Goal: Communication & Community: Answer question/provide support

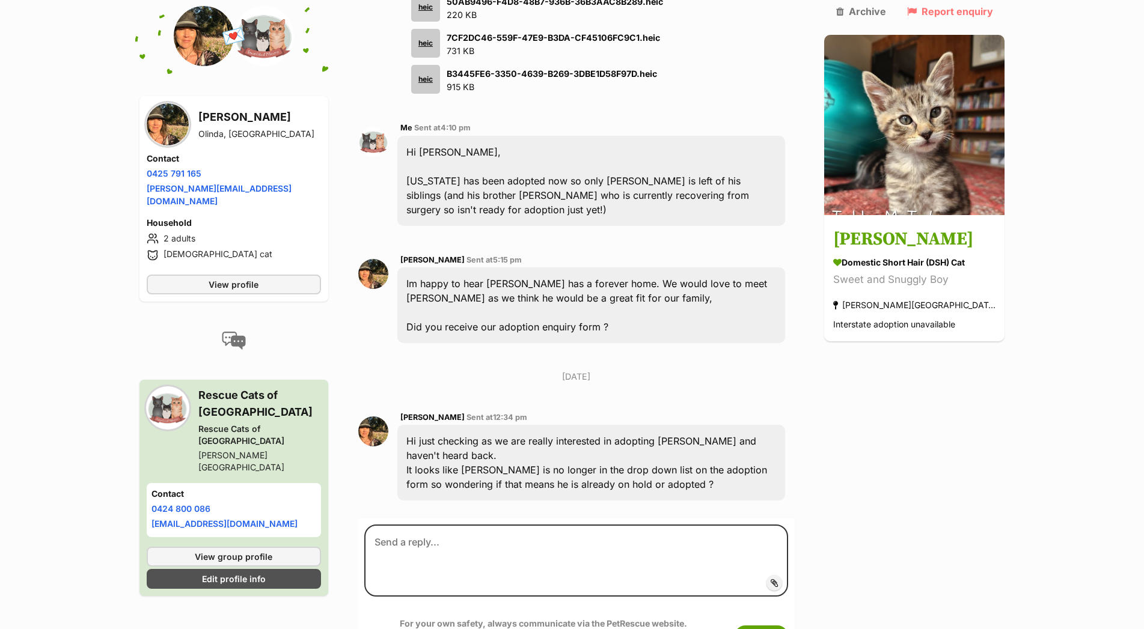
scroll to position [1103, 0]
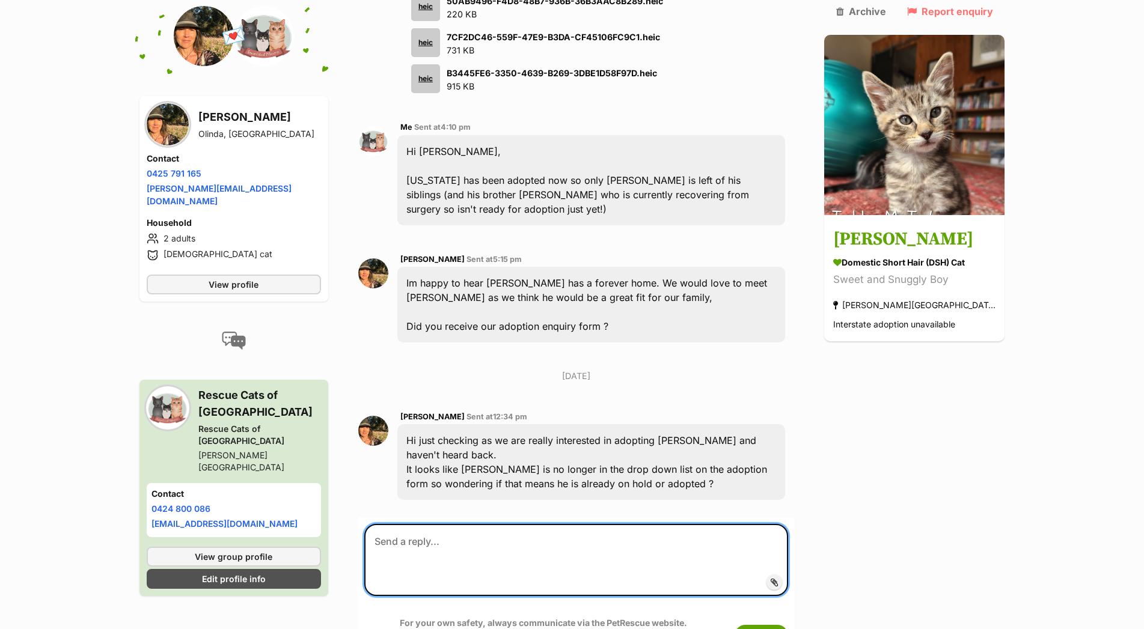
click at [417, 524] on textarea at bounding box center [576, 560] width 424 height 72
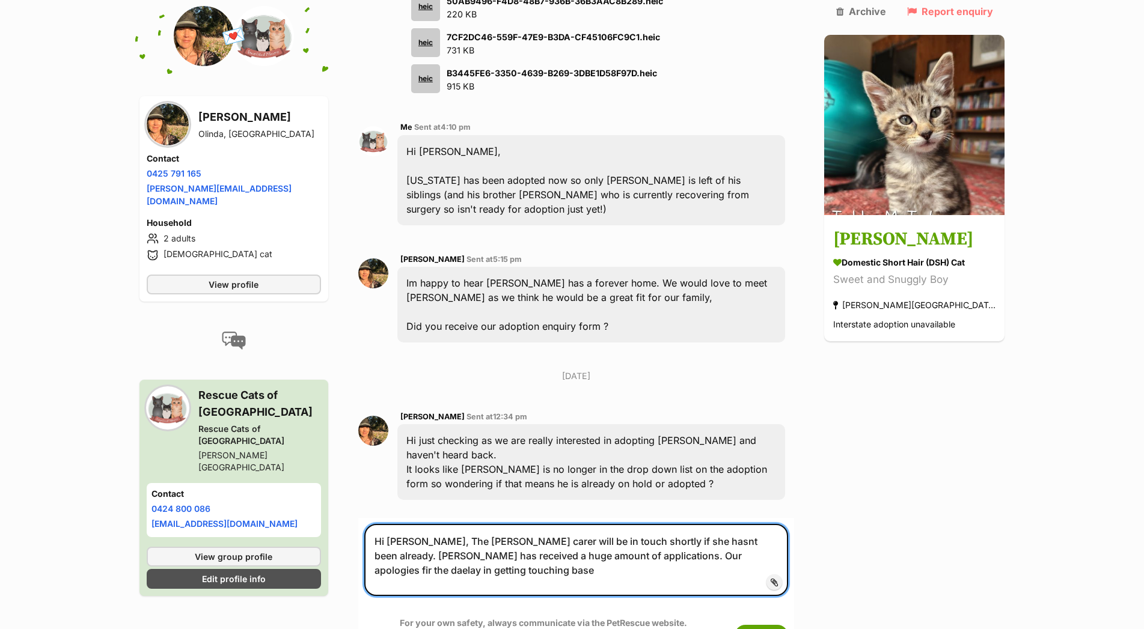
click at [651, 524] on textarea "Hi Tracey, The foster carer will be in touch shortly if she hasnt been already.…" at bounding box center [576, 560] width 424 height 72
click at [697, 524] on textarea "Hi Tracey, The foster carer will be in touch shortly if she hasn't been already…" at bounding box center [576, 560] width 424 height 72
click at [409, 524] on textarea "Hi Tracey, The foster carer will be in touch shortly if she hasn't been already…" at bounding box center [576, 560] width 424 height 72
click at [660, 524] on textarea "Hi Tracey, The foster carer will be in touch shortly if she hasn't been already…" at bounding box center [576, 560] width 424 height 72
drag, startPoint x: 760, startPoint y: 495, endPoint x: 779, endPoint y: 495, distance: 19.8
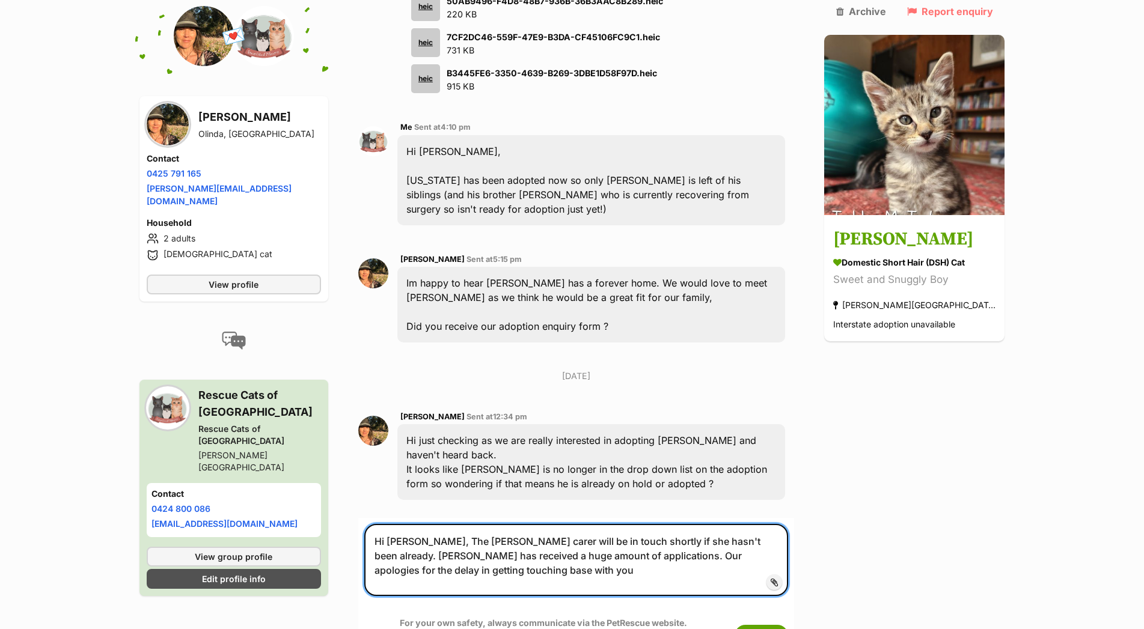
click at [779, 524] on textarea "Hi Tracey, The foster carer will be in touch shortly if she hasn't been already…" at bounding box center [576, 560] width 424 height 72
drag, startPoint x: 755, startPoint y: 489, endPoint x: 745, endPoint y: 492, distance: 10.5
click at [745, 524] on textarea "Hi Tracey, The foster carer will be in touch shortly if she hasn't been already…" at bounding box center [576, 560] width 424 height 72
drag, startPoint x: 755, startPoint y: 492, endPoint x: 713, endPoint y: 492, distance: 42.1
click at [713, 524] on textarea "Hi Tracey, The foster carer will be in touch shortly if she hasn't been already…" at bounding box center [576, 560] width 424 height 72
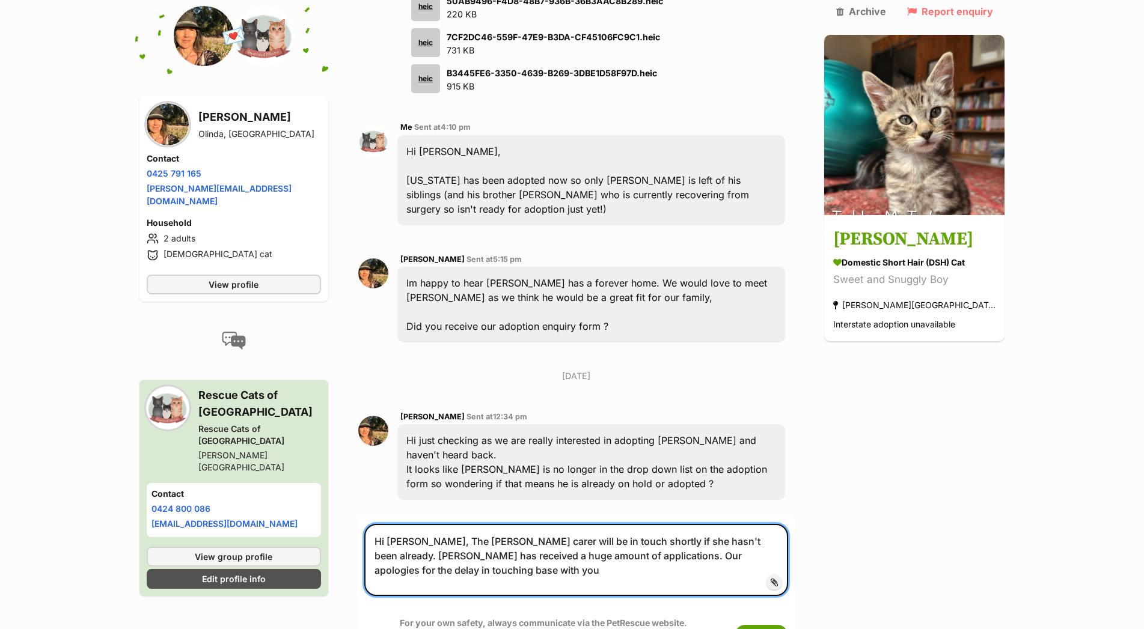
click at [439, 524] on textarea "Hi Tracey, The foster carer will be in touch shortly if she hasn't been already…" at bounding box center [576, 560] width 424 height 72
type textarea "Hi Tracey, The foster carer will be in touch shortly if she hasn't been already…"
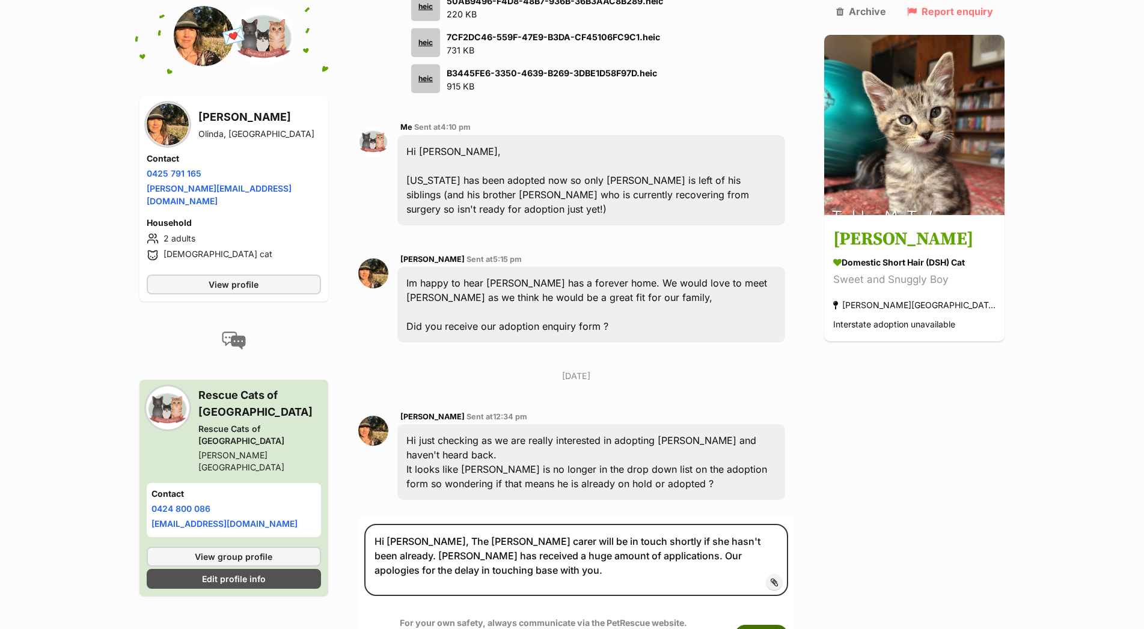
click at [788, 625] on button "Submit" at bounding box center [760, 636] width 53 height 22
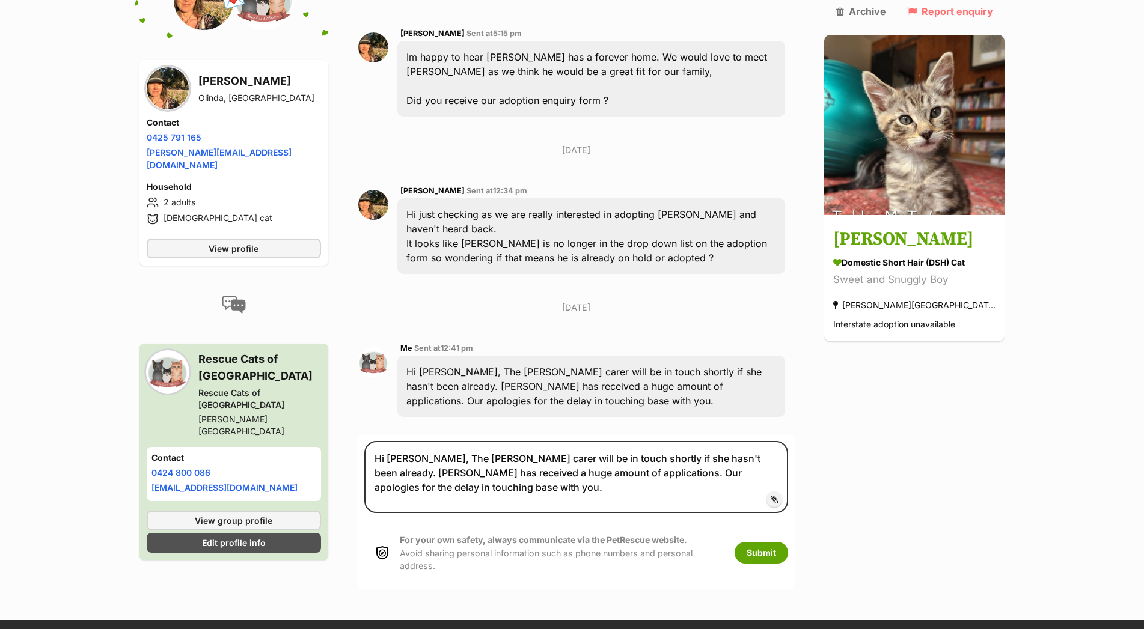
scroll to position [1330, 0]
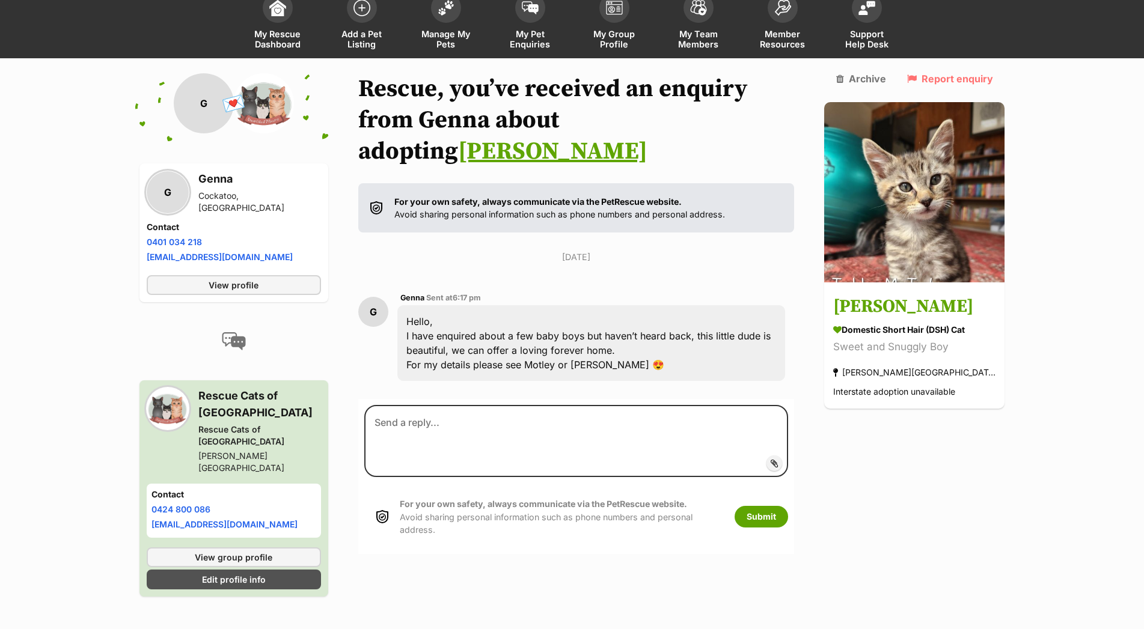
scroll to position [79, 0]
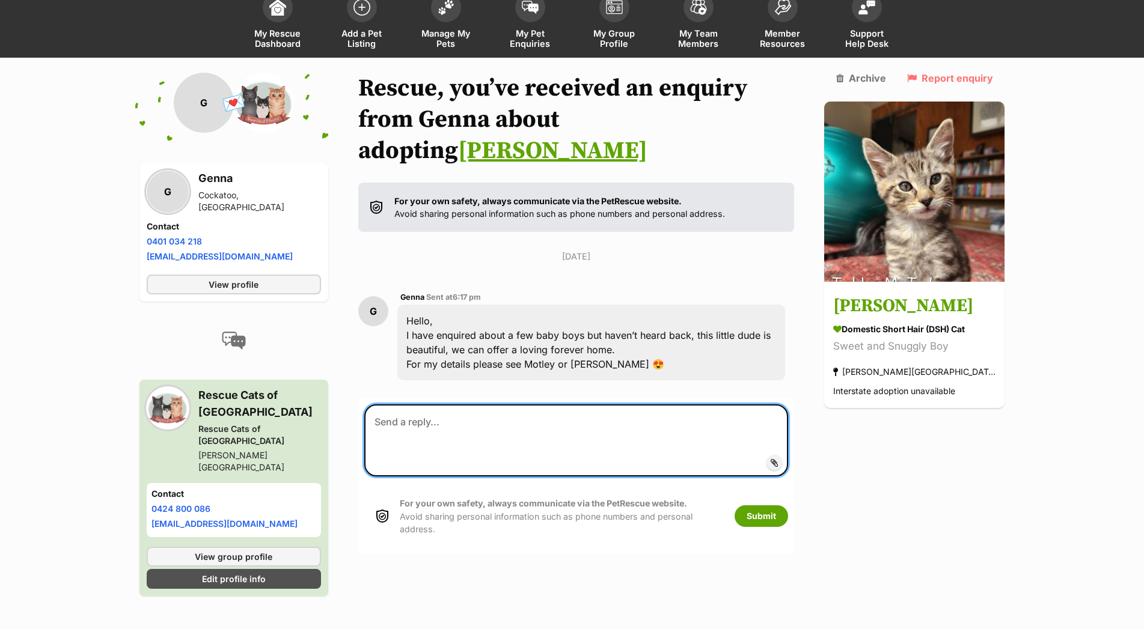
click at [464, 414] on textarea at bounding box center [576, 440] width 424 height 72
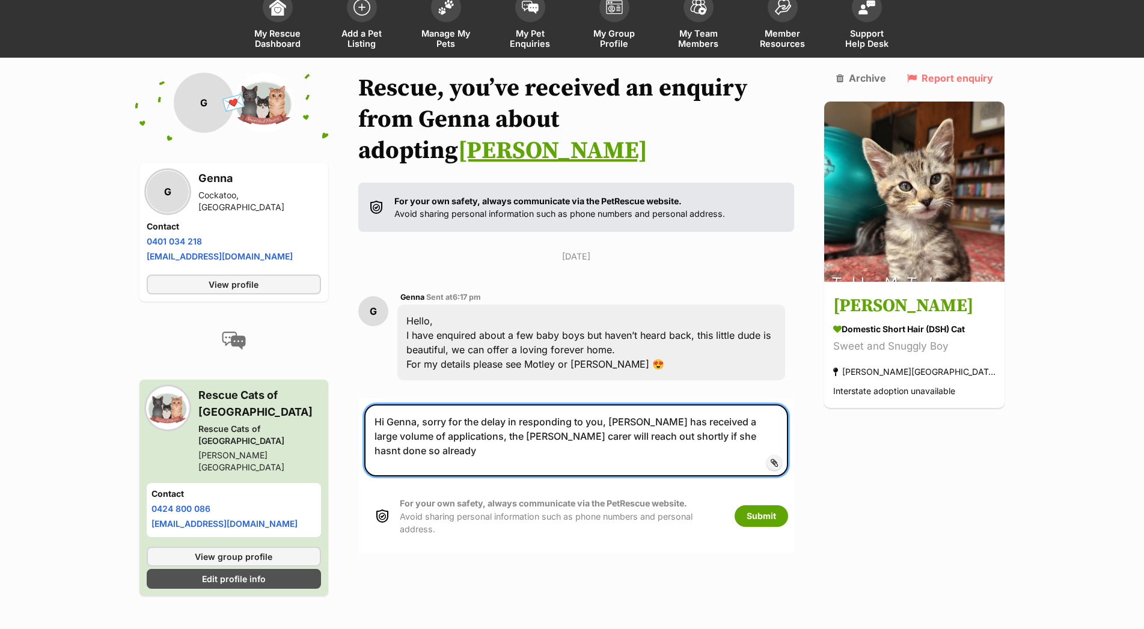
click at [700, 415] on textarea "Hi Genna, sorry for the delay in responding to you, Tabby McTat has received a …" at bounding box center [576, 440] width 424 height 72
click at [714, 415] on textarea "Hi Genna, sorry for the delay in responding to you, Tabby McTat has received a …" at bounding box center [576, 440] width 424 height 72
click at [788, 412] on textarea "Hi Genna, sorry for the delay in responding to you, Tabby McTat has received a …" at bounding box center [576, 440] width 424 height 72
type textarea "Hi Genna, sorry for the delay in responding to you, Tabby McTat has received a …"
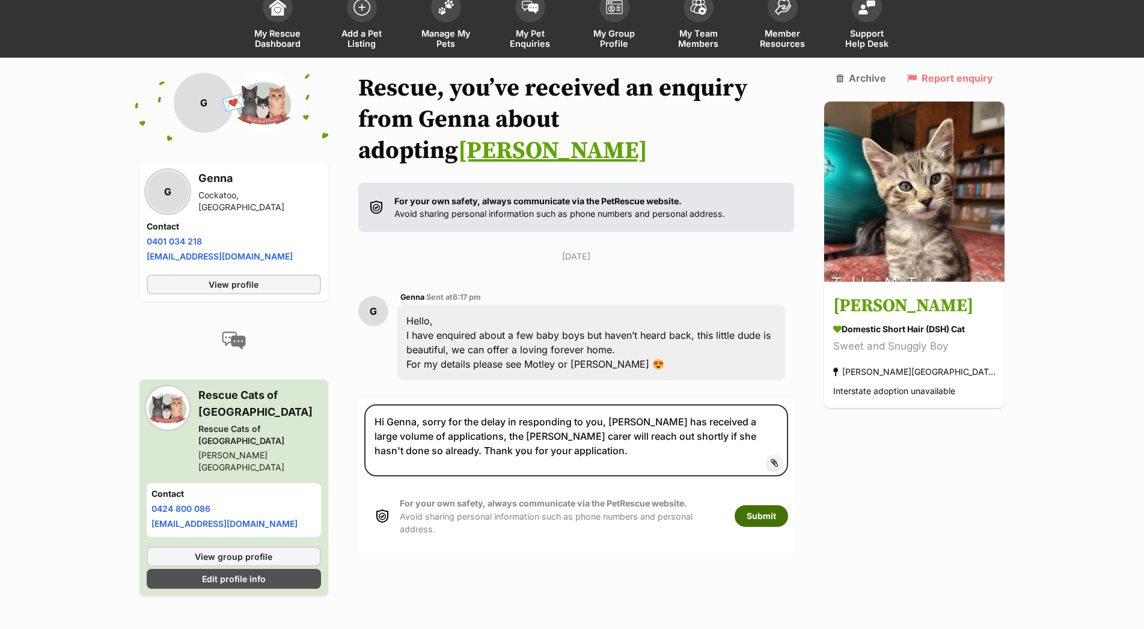
click at [788, 505] on button "Submit" at bounding box center [760, 516] width 53 height 22
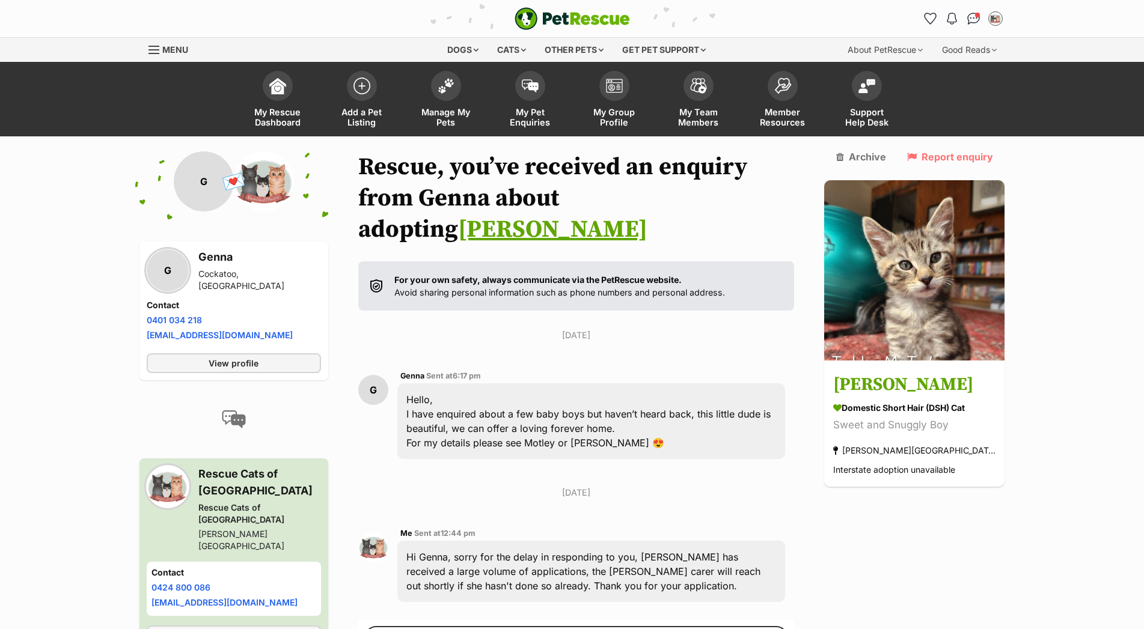
scroll to position [79, 0]
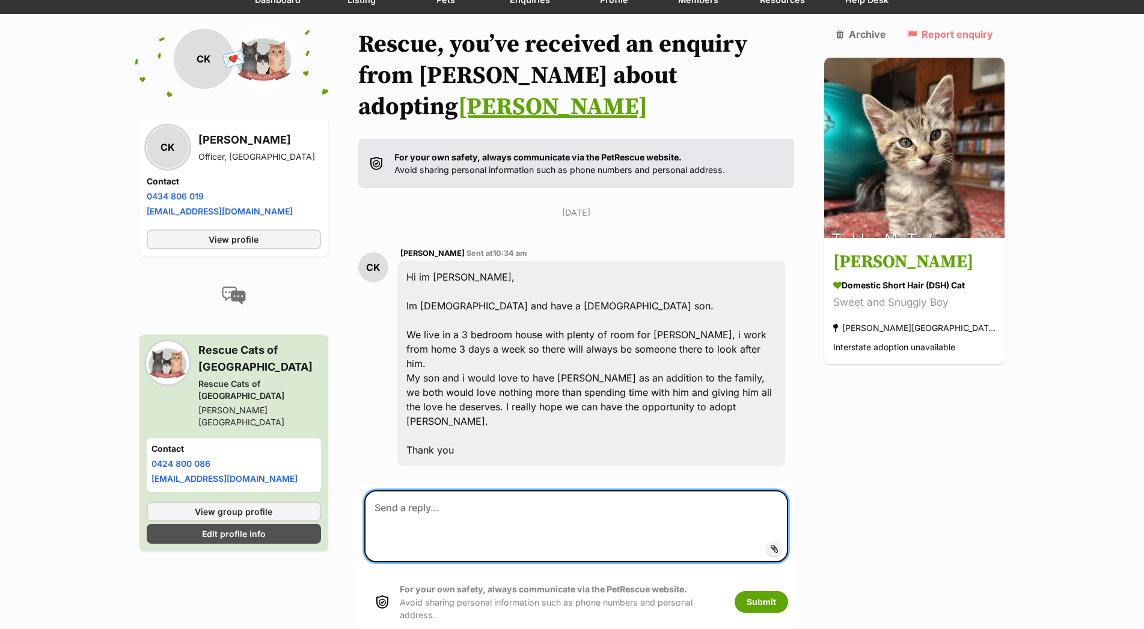
scroll to position [123, 0]
click at [486, 490] on textarea at bounding box center [576, 526] width 424 height 72
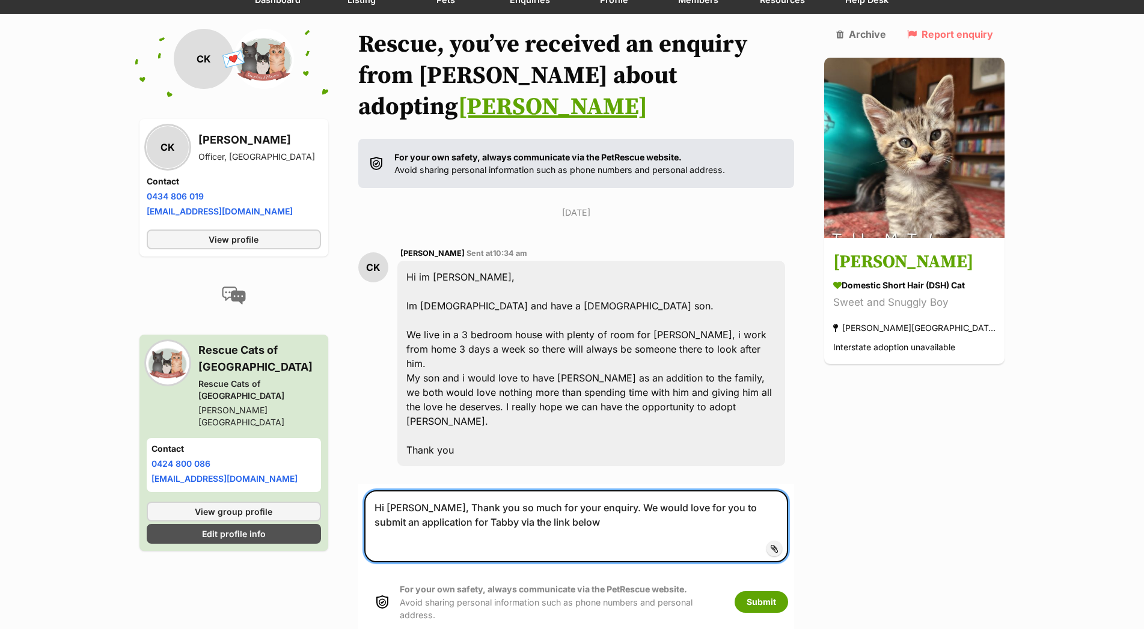
click at [562, 490] on textarea "Hi [PERSON_NAME], Thank you so much for your enquiry. We would love for you to …" at bounding box center [576, 526] width 424 height 72
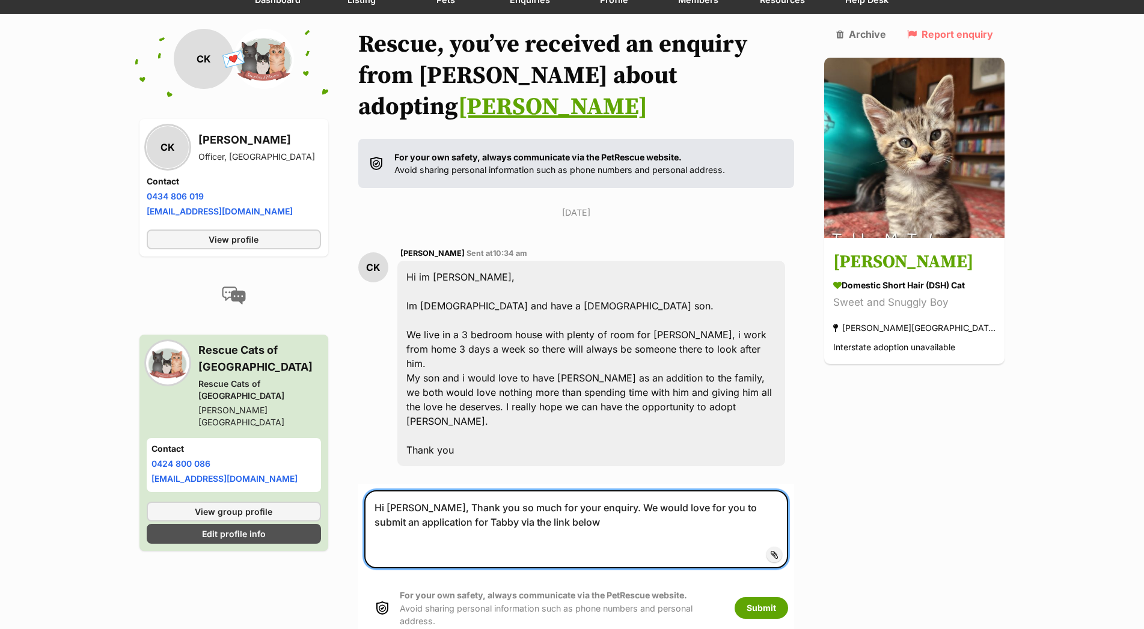
paste textarea "[URL][DOMAIN_NAME]"
type textarea "Hi Chris, Thank you so much for your enquiry. We would love for you to submit a…"
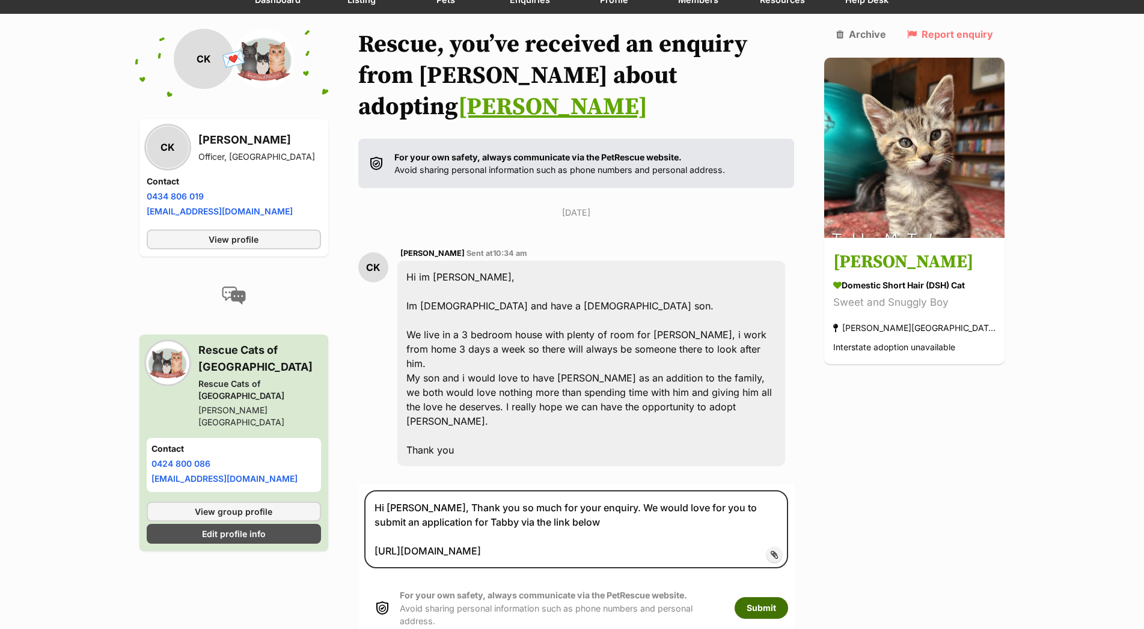
click at [778, 597] on button "Submit" at bounding box center [760, 608] width 53 height 22
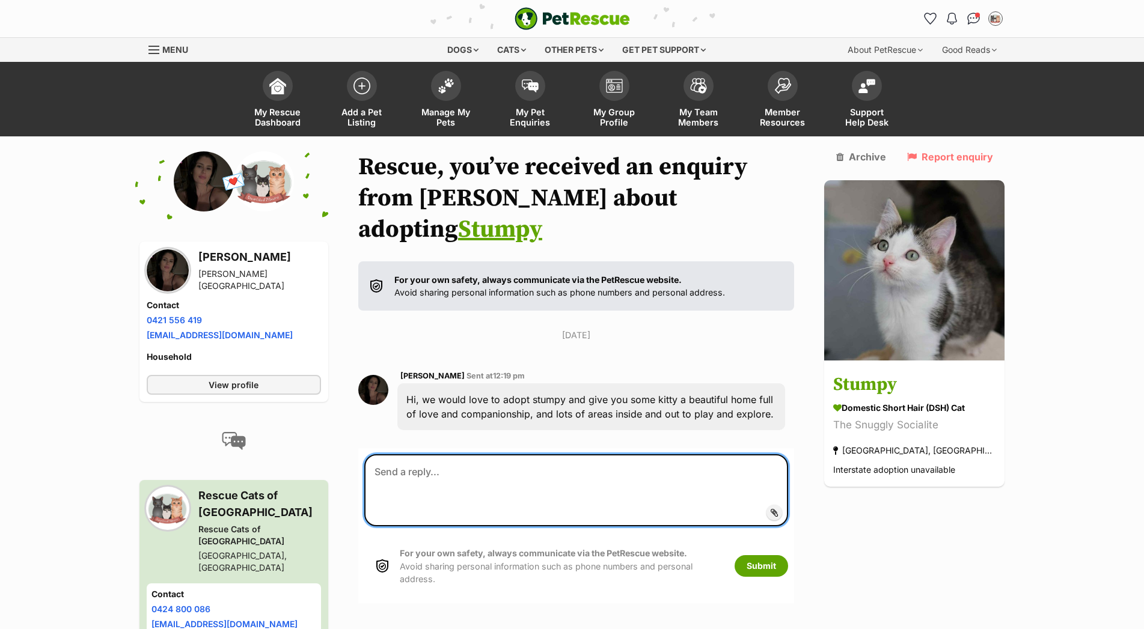
click at [445, 458] on textarea at bounding box center [576, 490] width 424 height 72
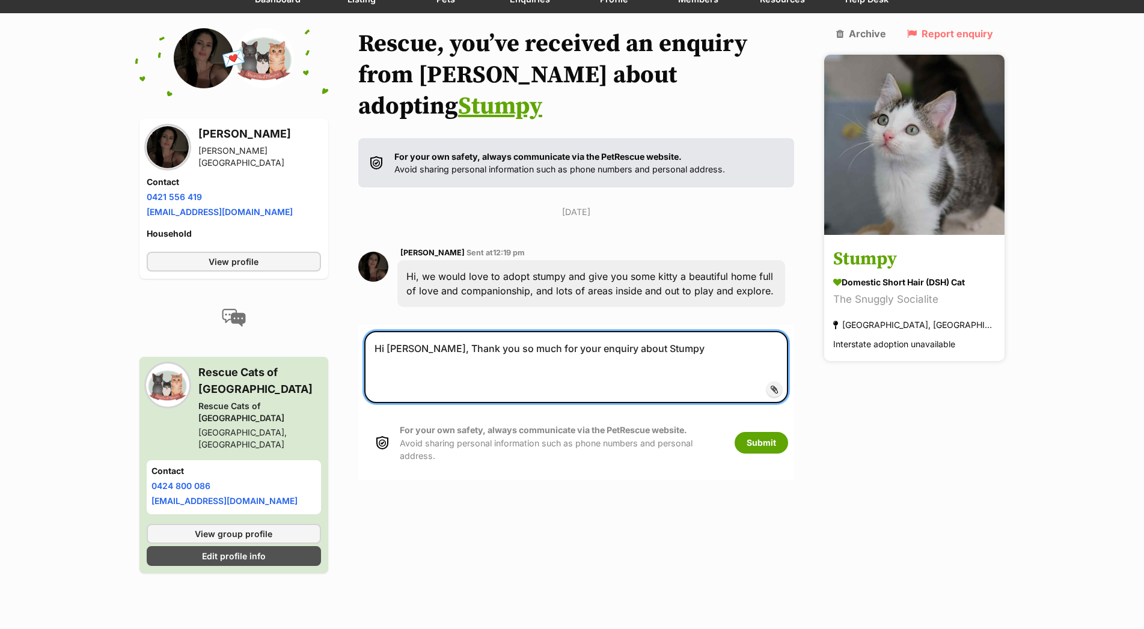
scroll to position [126, 0]
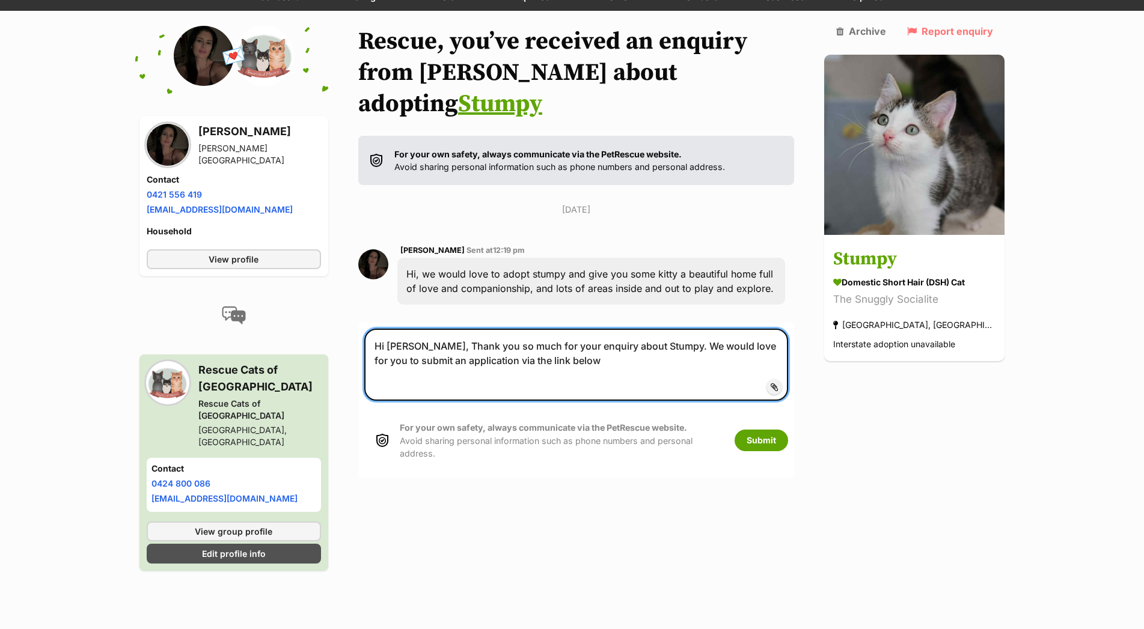
paste textarea "[URL][DOMAIN_NAME]"
click at [574, 329] on textarea "Hi Kylie, Thank you so much for your enquiry about Stumpy. We would love for yo…" at bounding box center [576, 365] width 424 height 72
type textarea "Hi Kylie, Thank you so much for your enquiry about Stumpy. We would love for yo…"
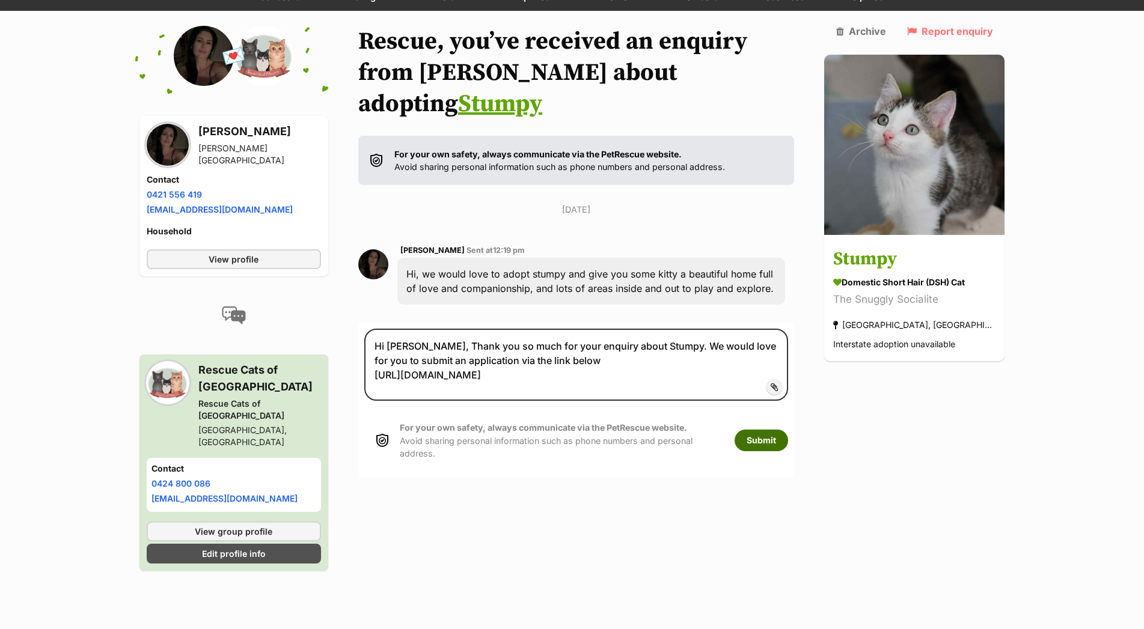
click at [780, 430] on button "Submit" at bounding box center [760, 441] width 53 height 22
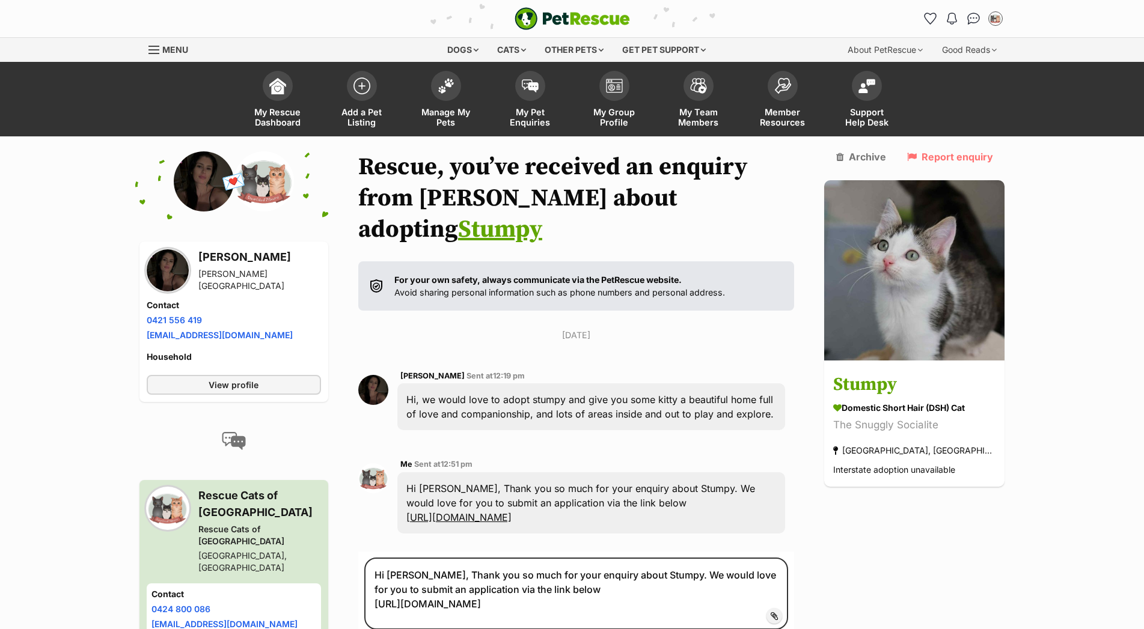
scroll to position [126, 0]
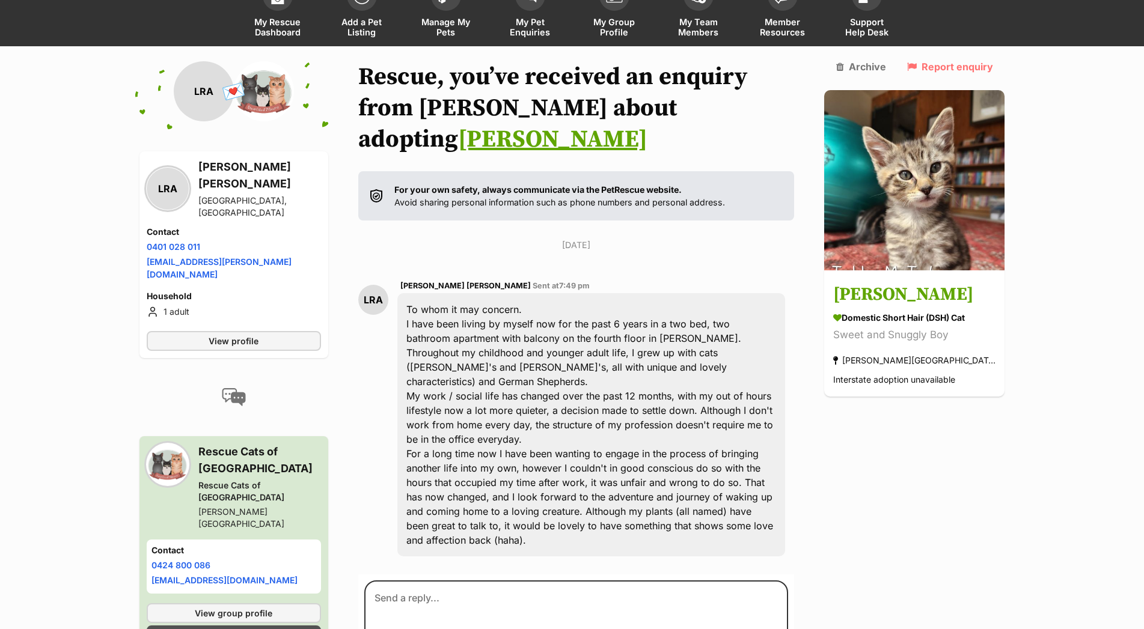
scroll to position [123, 0]
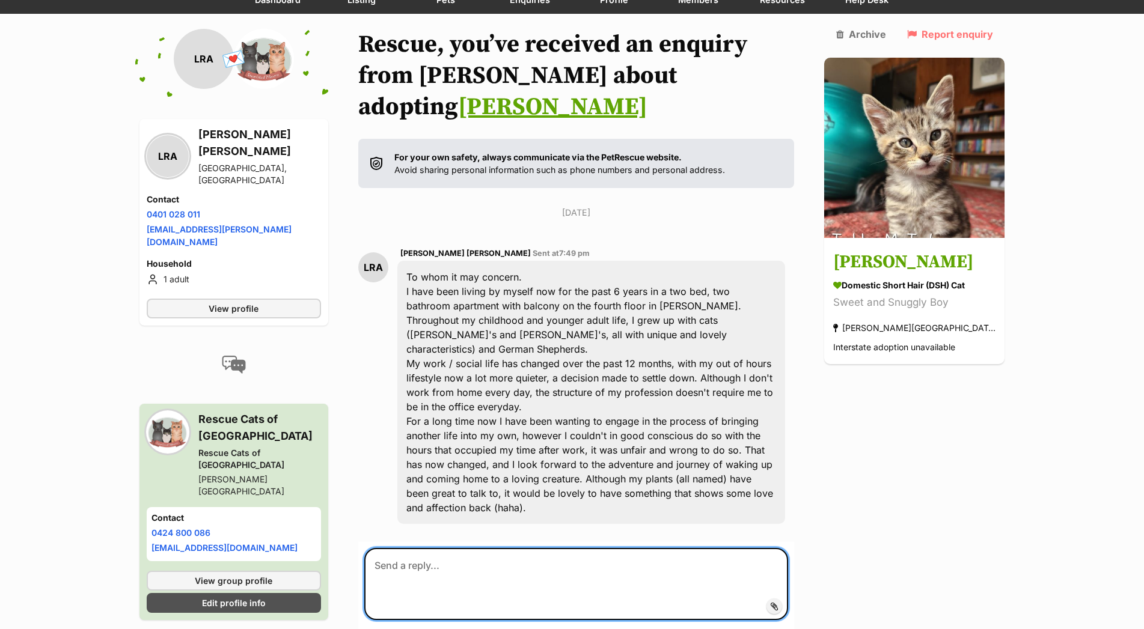
click at [410, 548] on textarea at bounding box center [576, 584] width 424 height 72
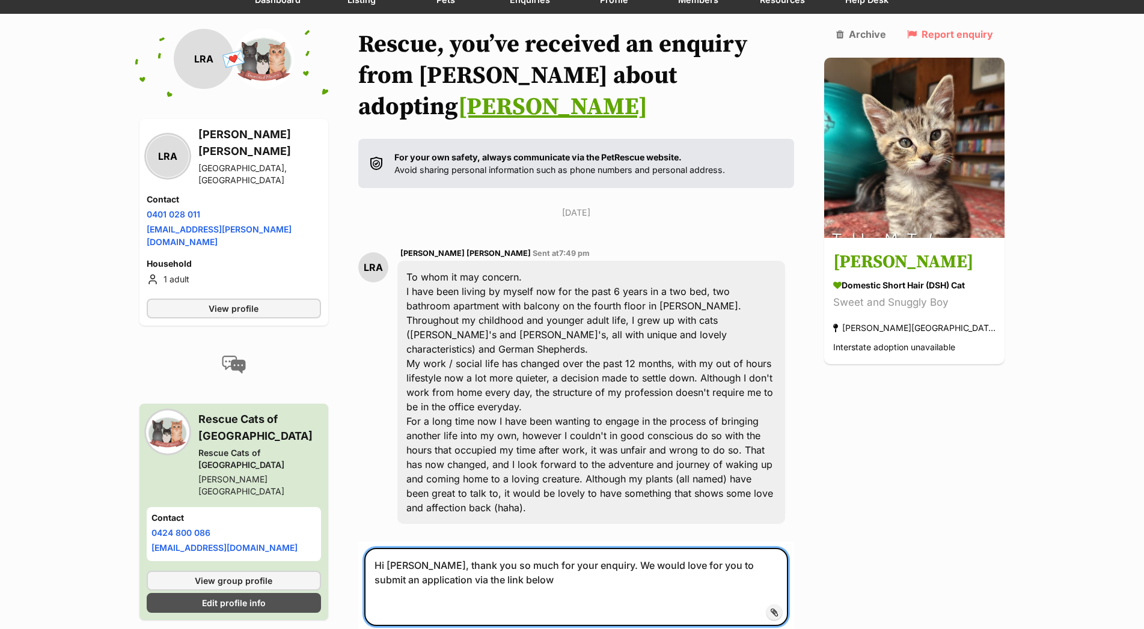
paste textarea "[URL][DOMAIN_NAME]"
drag, startPoint x: 379, startPoint y: 513, endPoint x: 627, endPoint y: 563, distance: 253.2
click at [627, 563] on textarea "Hi Luke, thank you so much for your enquiry. We would love for you to submit an…" at bounding box center [576, 587] width 424 height 78
click at [711, 553] on textarea "Hi Luke, thank you so much for your enquiry. We would love for you to submit an…" at bounding box center [576, 587] width 424 height 78
type textarea "Hi Luke, thank you so much for your enquiry. We would love for you to submit an…"
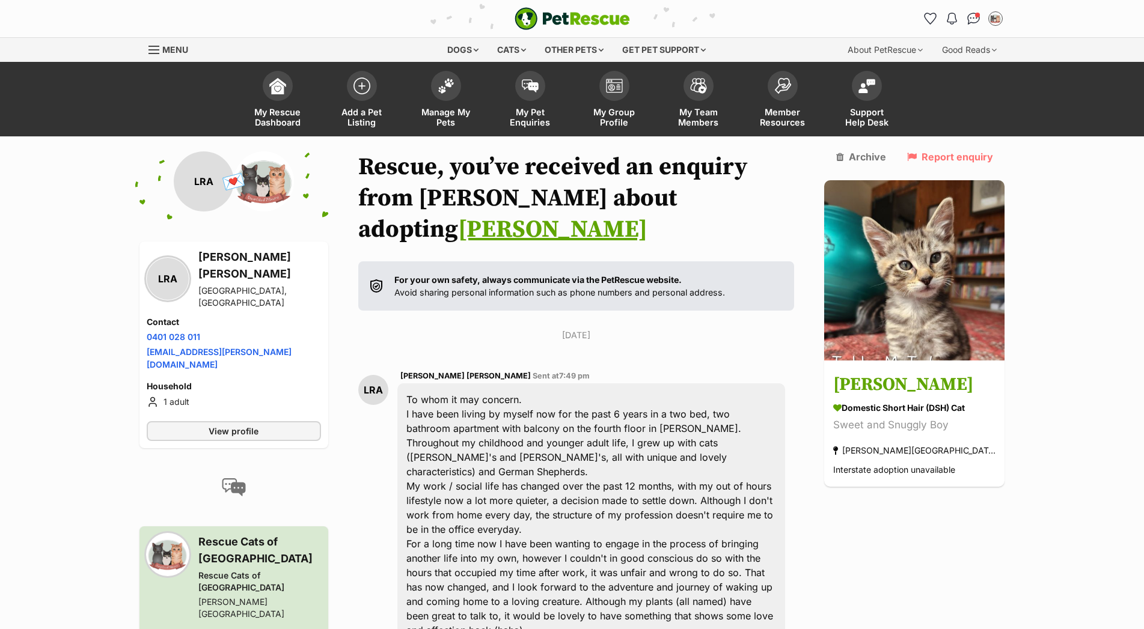
scroll to position [123, 0]
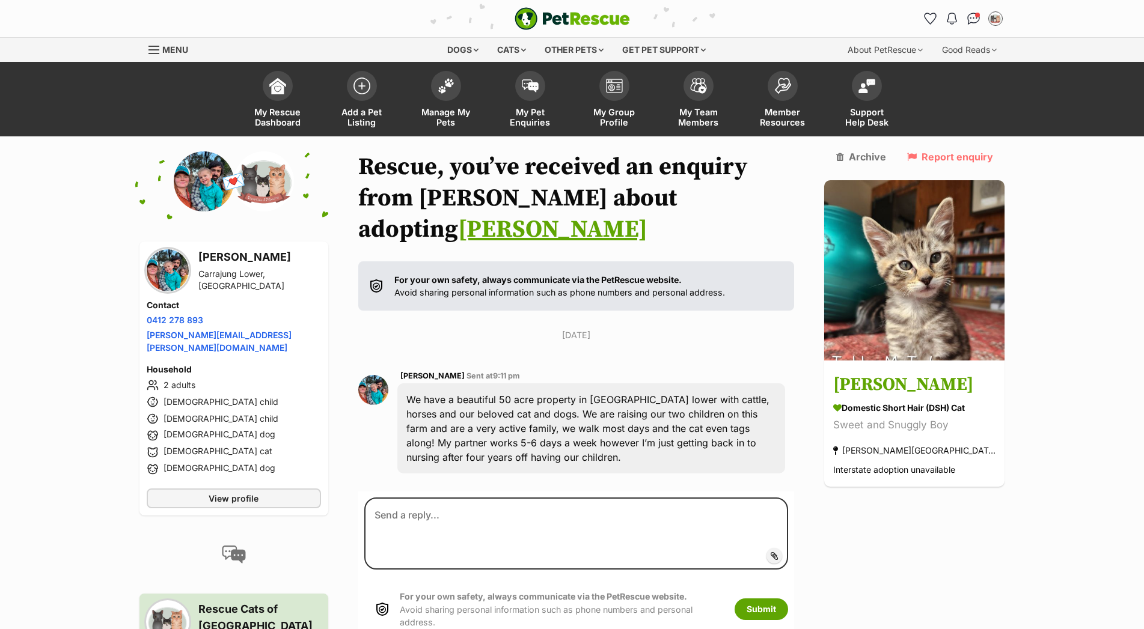
click at [416, 498] on textarea at bounding box center [576, 534] width 424 height 72
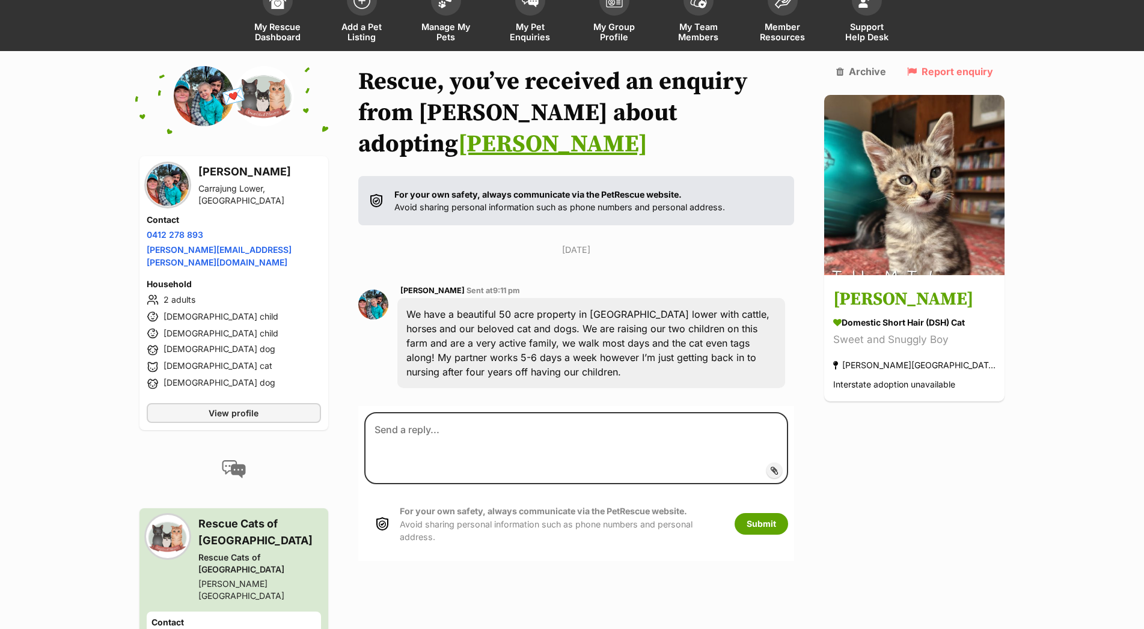
scroll to position [86, 0]
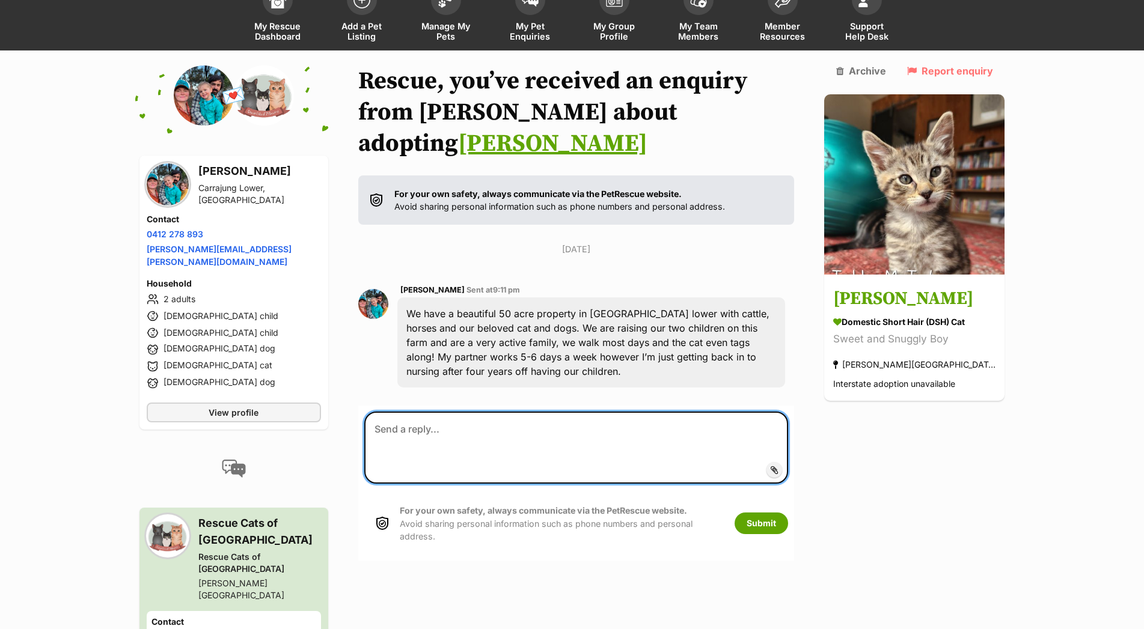
click at [425, 412] on textarea at bounding box center [576, 448] width 424 height 72
paste textarea "Hi Luke, thank you so much for your enquiry. We would love for you to submit an…"
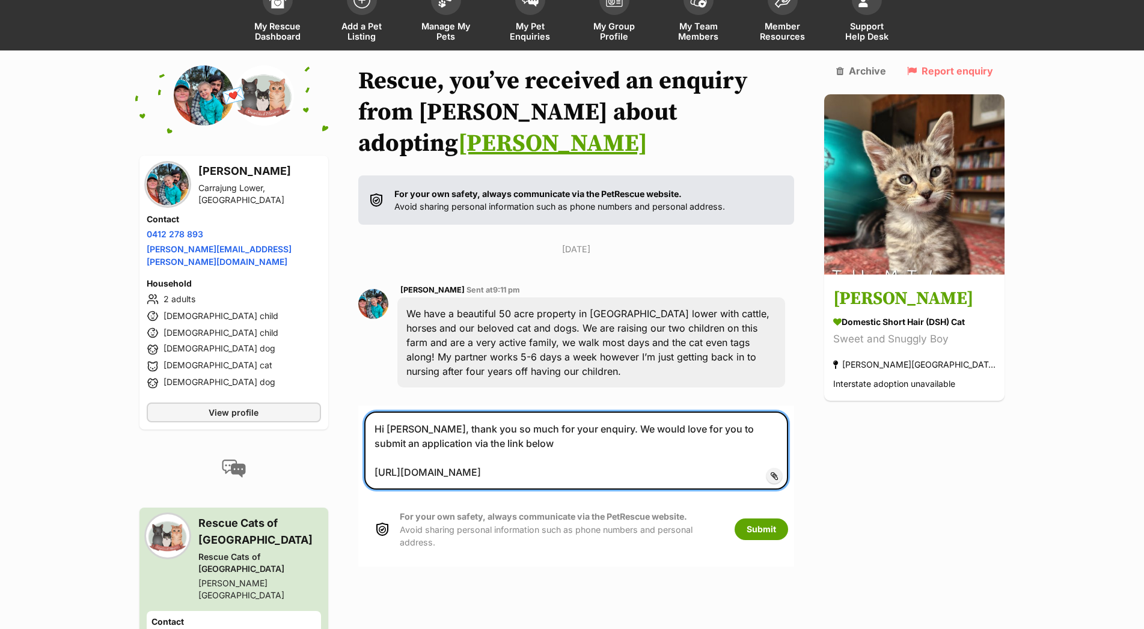
click at [415, 412] on textarea "Hi Luke, thank you so much for your enquiry. We would love for you to submit an…" at bounding box center [576, 451] width 424 height 78
type textarea "Hi [PERSON_NAME], thank you so much for your enquiry. We would love for you to …"
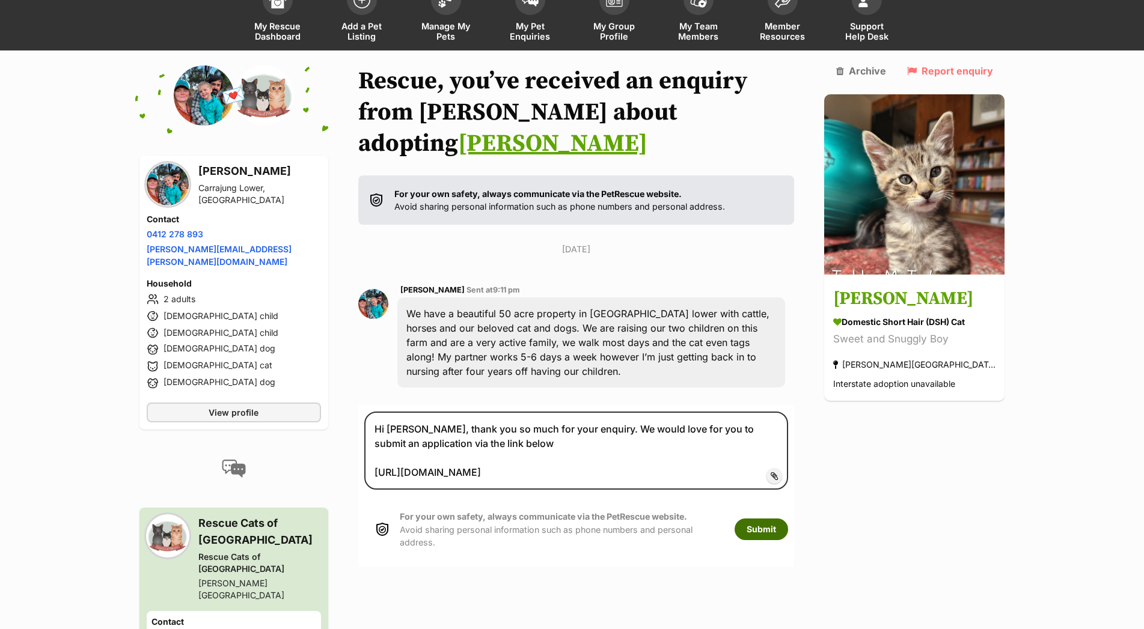
click at [782, 519] on button "Submit" at bounding box center [760, 530] width 53 height 22
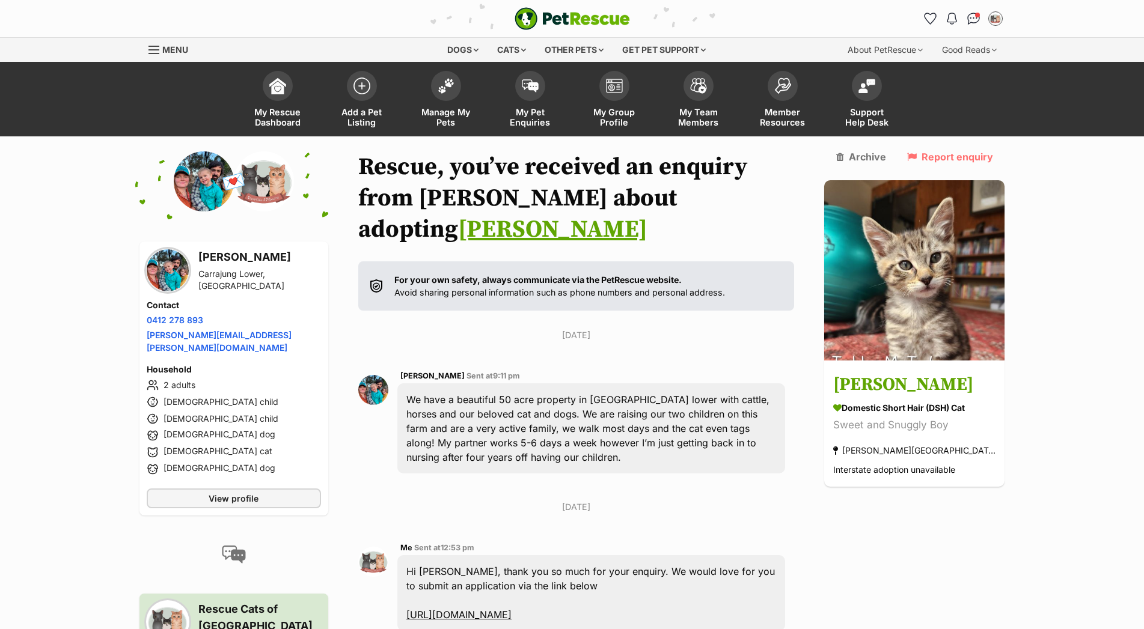
scroll to position [86, 0]
